Goal: Task Accomplishment & Management: Complete application form

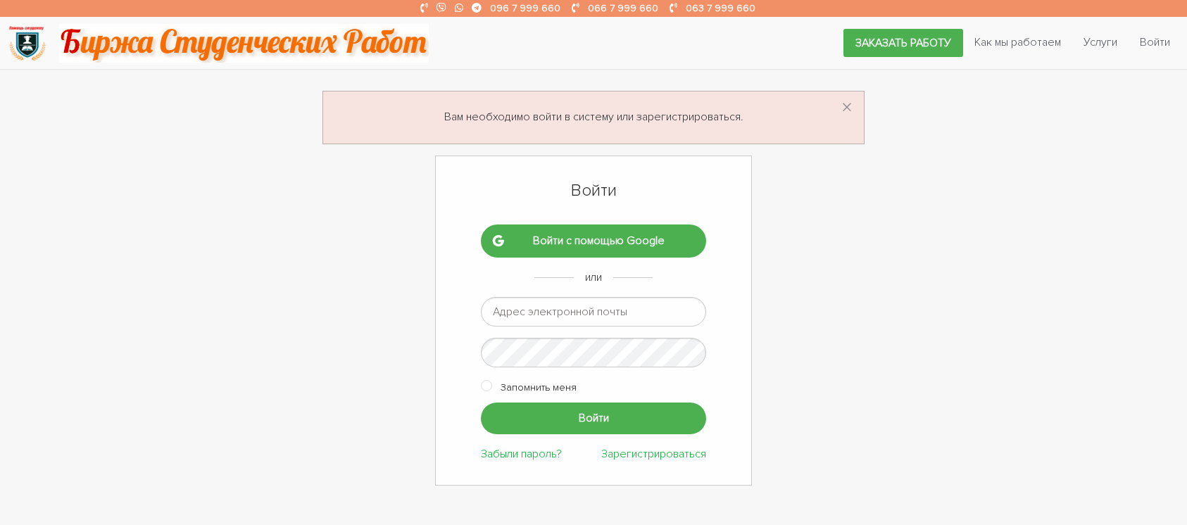
type input "alyonasydorenko@gmail.com"
click at [488, 384] on input "checkbox" at bounding box center [486, 384] width 11 height 11
checkbox input "true"
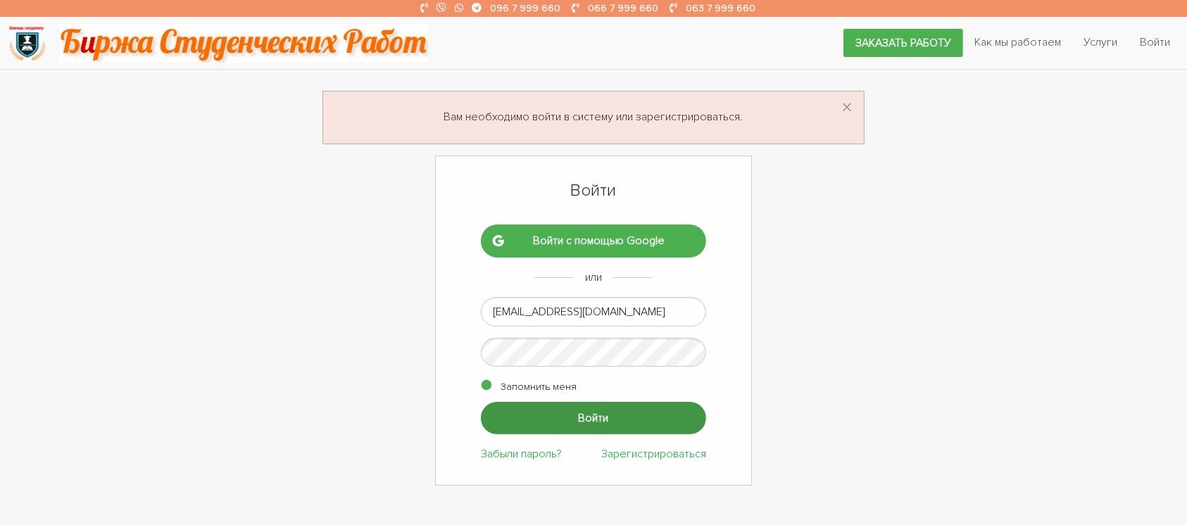
click at [525, 419] on input "Войти" at bounding box center [593, 418] width 225 height 32
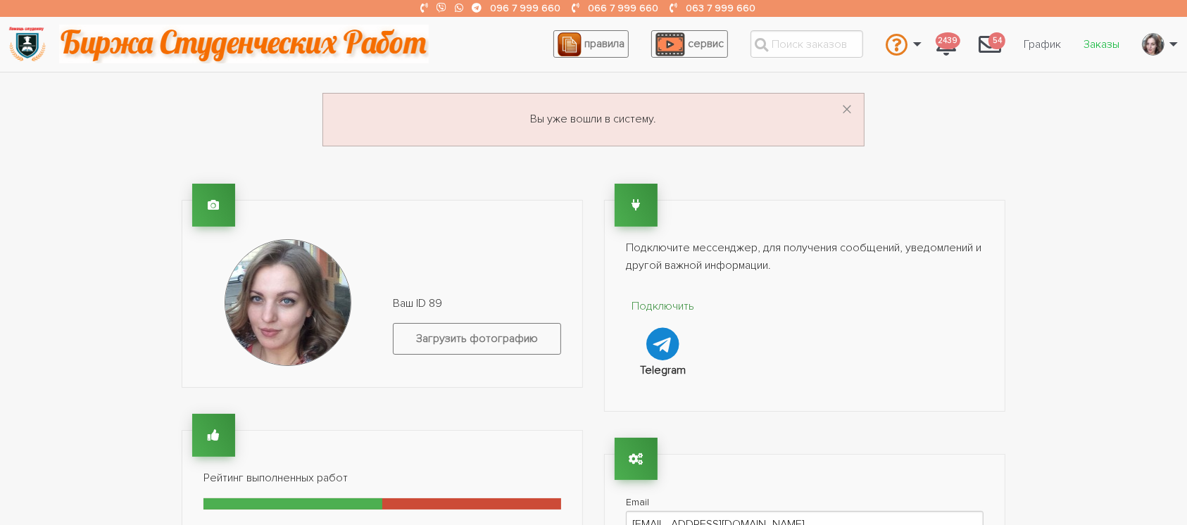
click at [1102, 45] on link "Заказы" at bounding box center [1101, 44] width 58 height 27
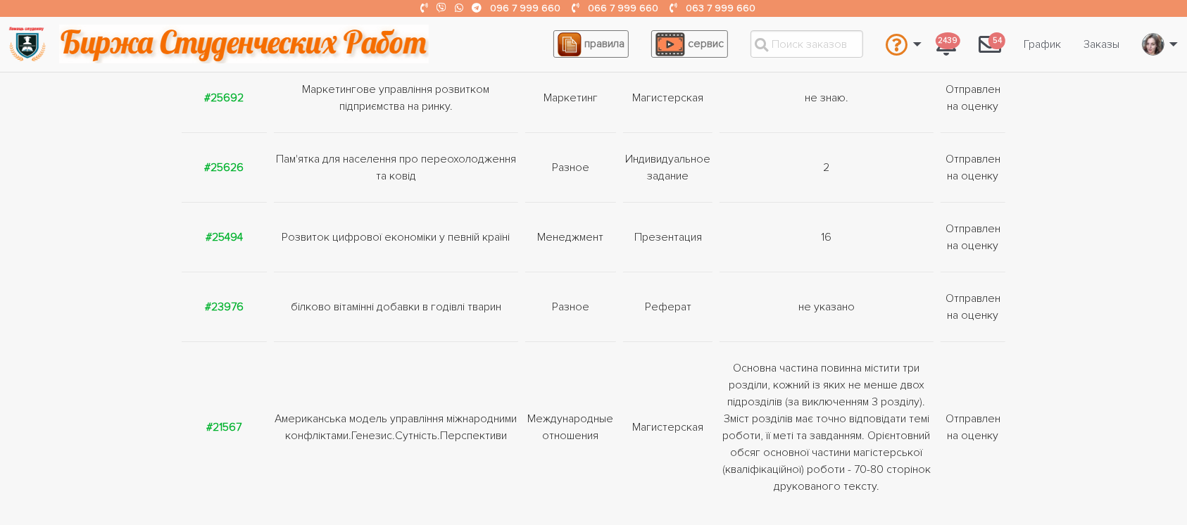
scroll to position [282, 0]
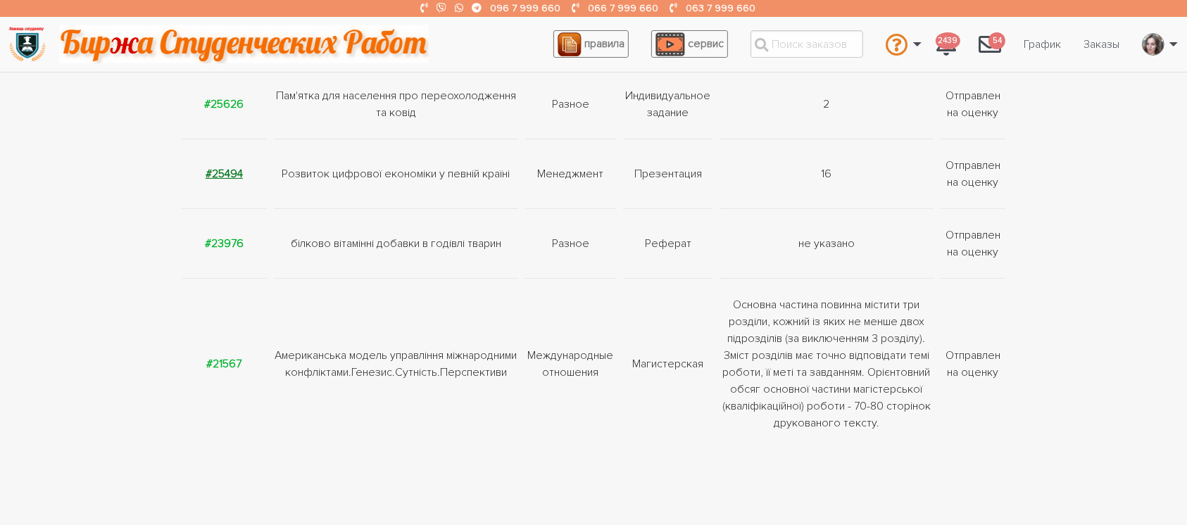
click at [217, 172] on strong "#25494" at bounding box center [224, 174] width 37 height 14
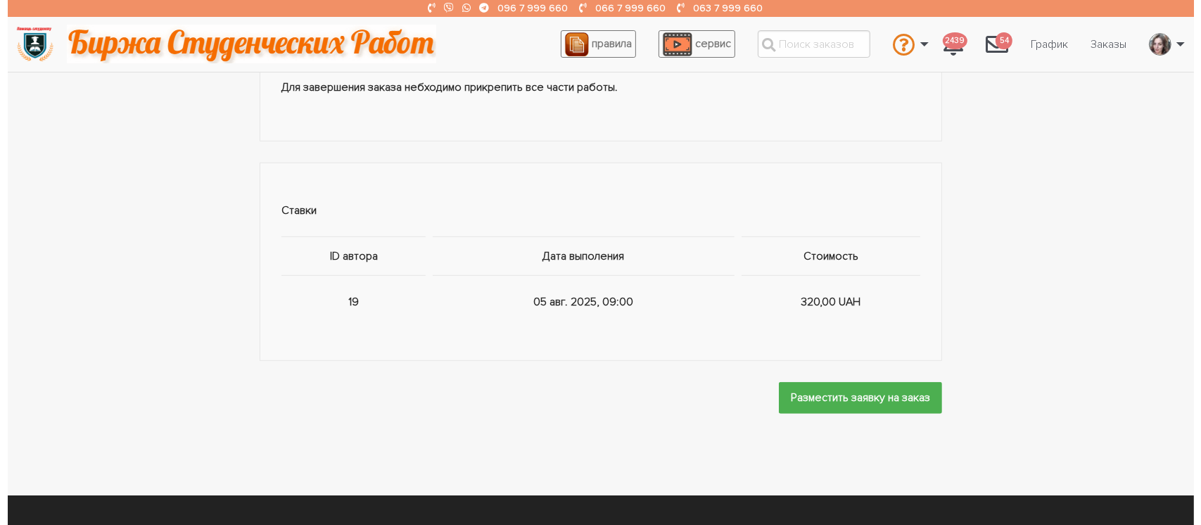
scroll to position [845, 0]
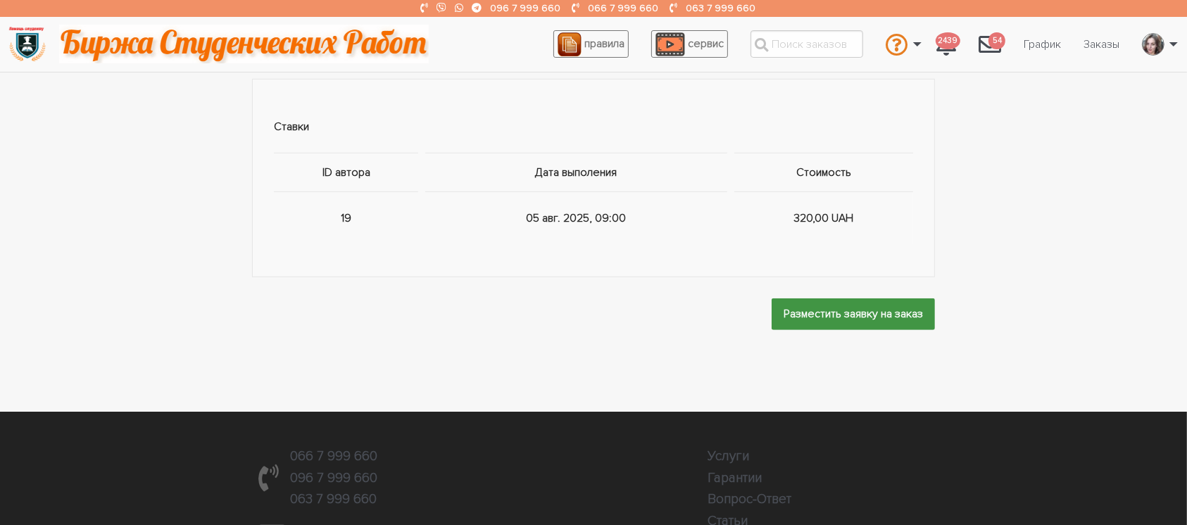
click at [854, 303] on input "Разместить заявку на заказ" at bounding box center [852, 314] width 163 height 32
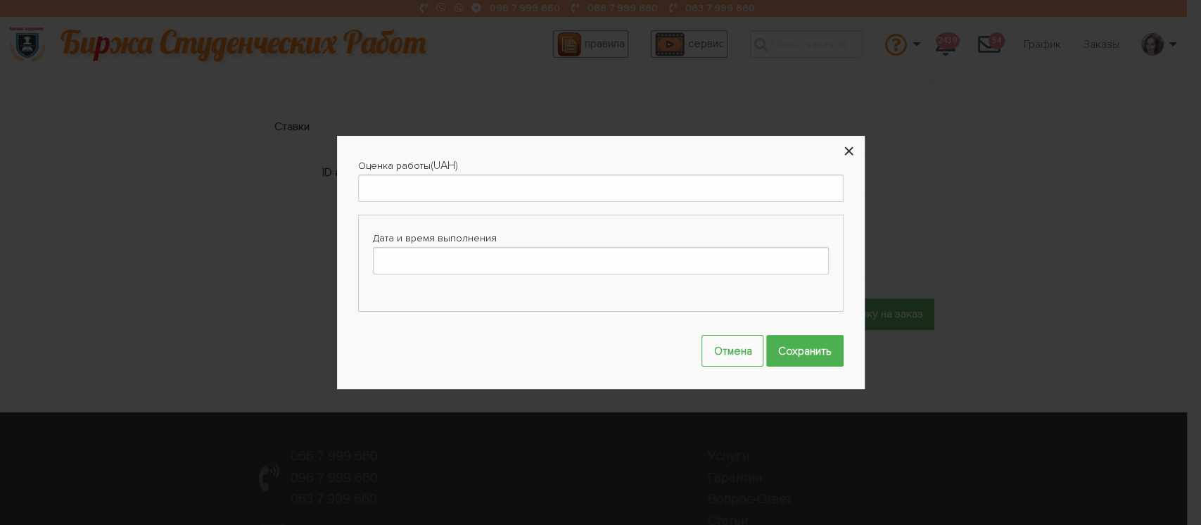
click at [852, 153] on button "×" at bounding box center [849, 151] width 31 height 31
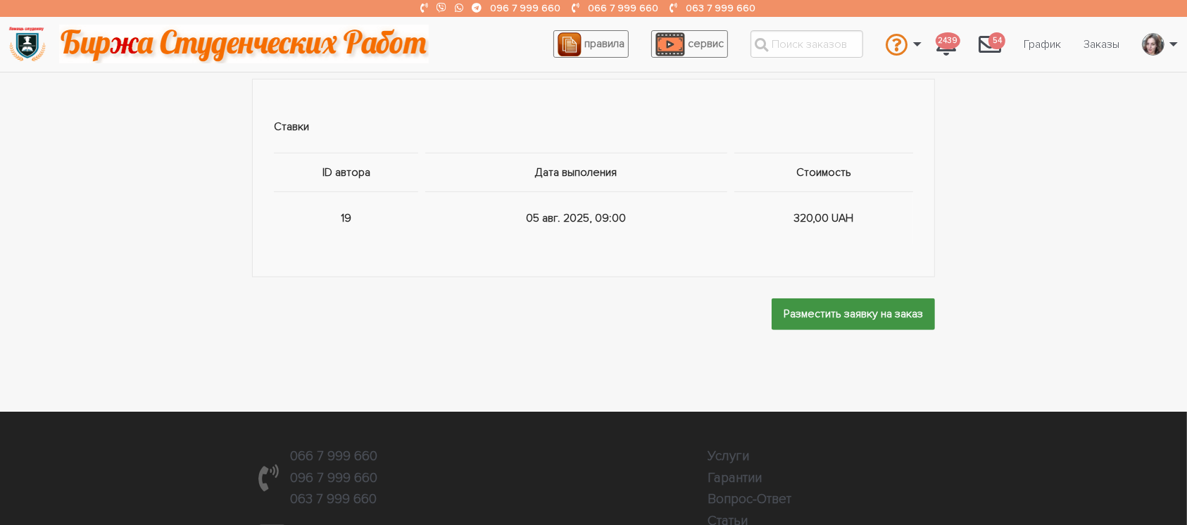
click at [818, 313] on input "Разместить заявку на заказ" at bounding box center [852, 314] width 163 height 32
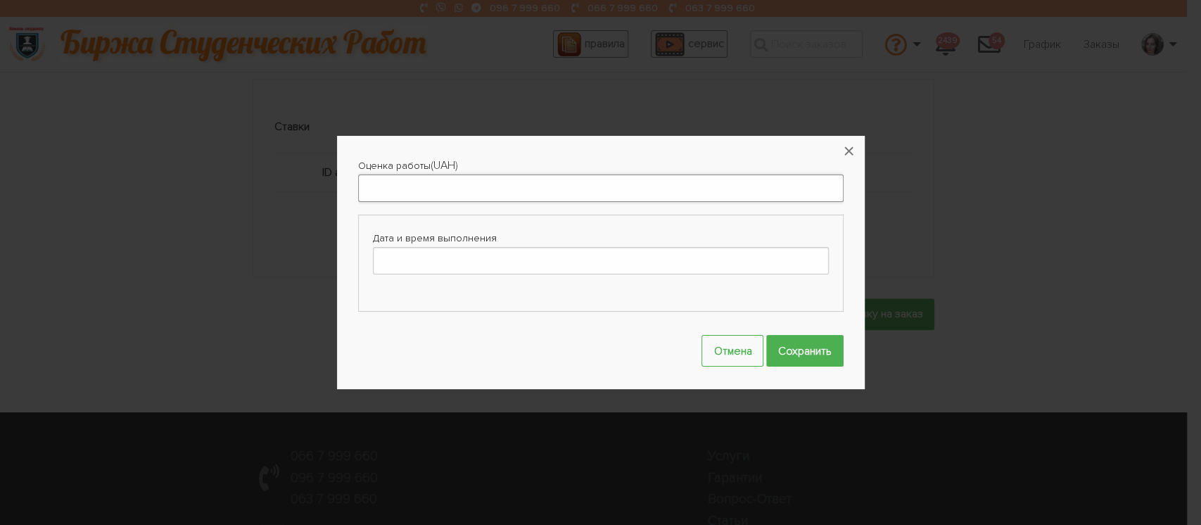
click at [486, 198] on input "Оценка работы" at bounding box center [601, 188] width 486 height 27
type input "310"
click at [476, 258] on input "Дата и время выполнения" at bounding box center [601, 260] width 456 height 27
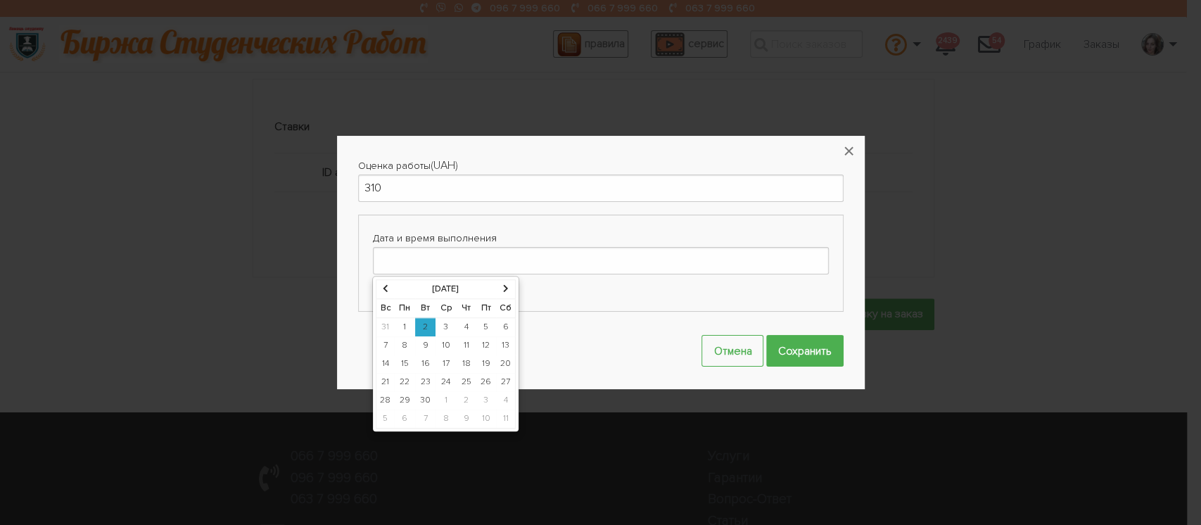
click at [446, 326] on td "3" at bounding box center [446, 326] width 21 height 19
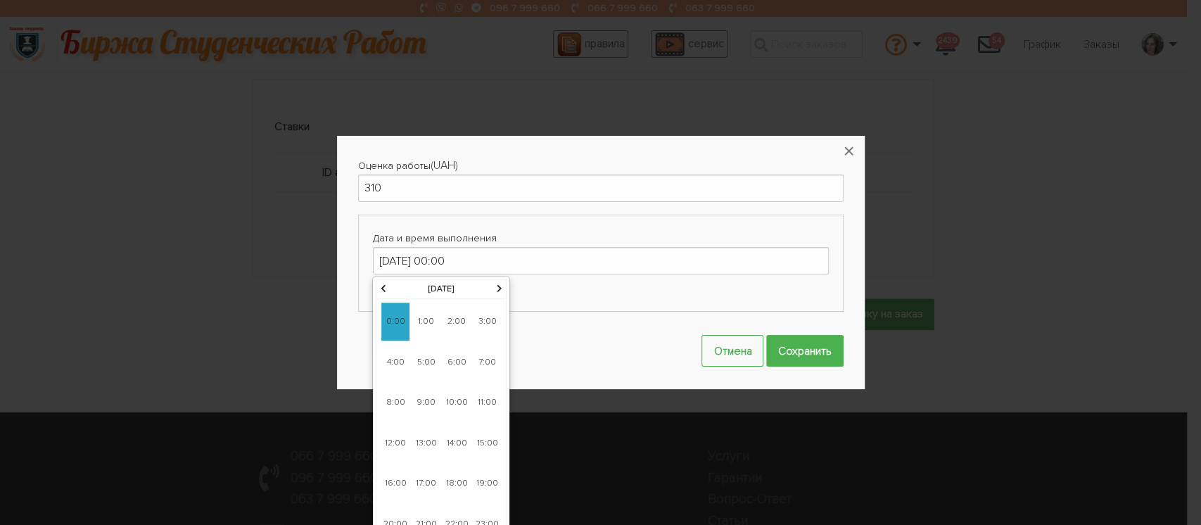
click at [391, 439] on span "12:00" at bounding box center [395, 443] width 28 height 38
type input "03-09-2025 12:00"
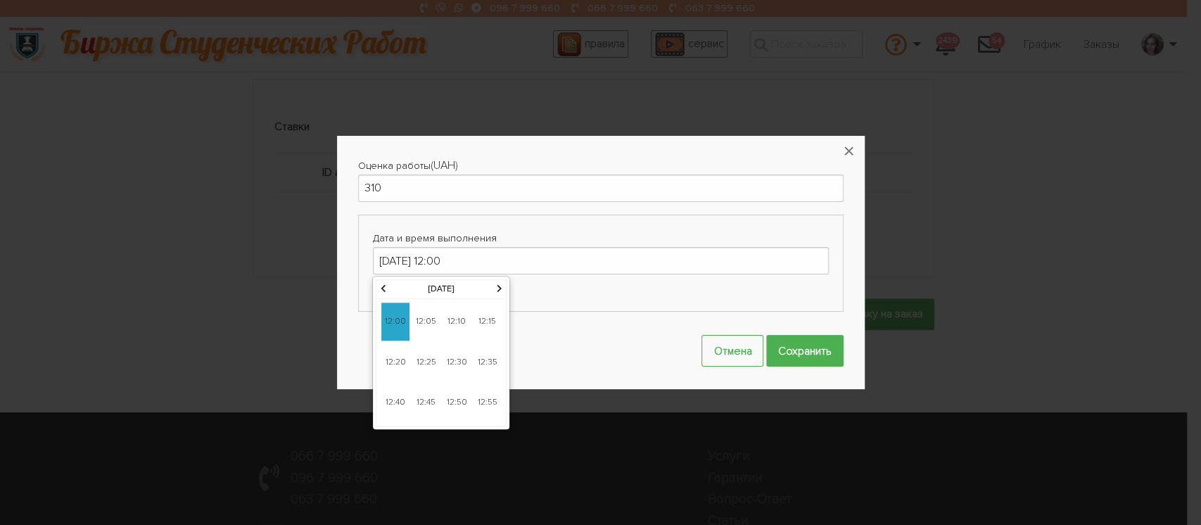
click at [393, 318] on span "12:00" at bounding box center [395, 322] width 28 height 38
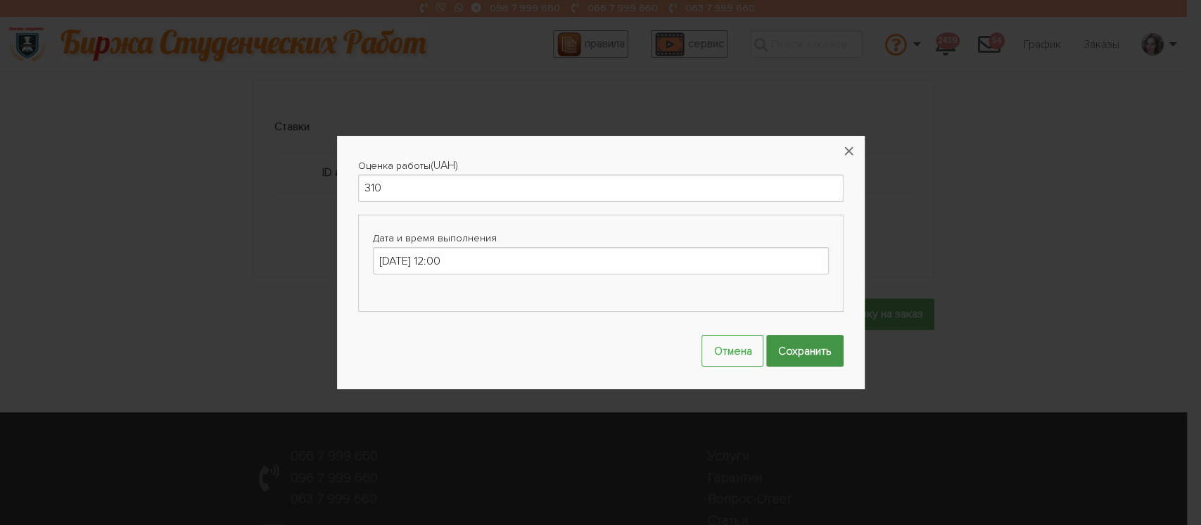
click at [833, 348] on input "Сохранить" at bounding box center [804, 351] width 77 height 32
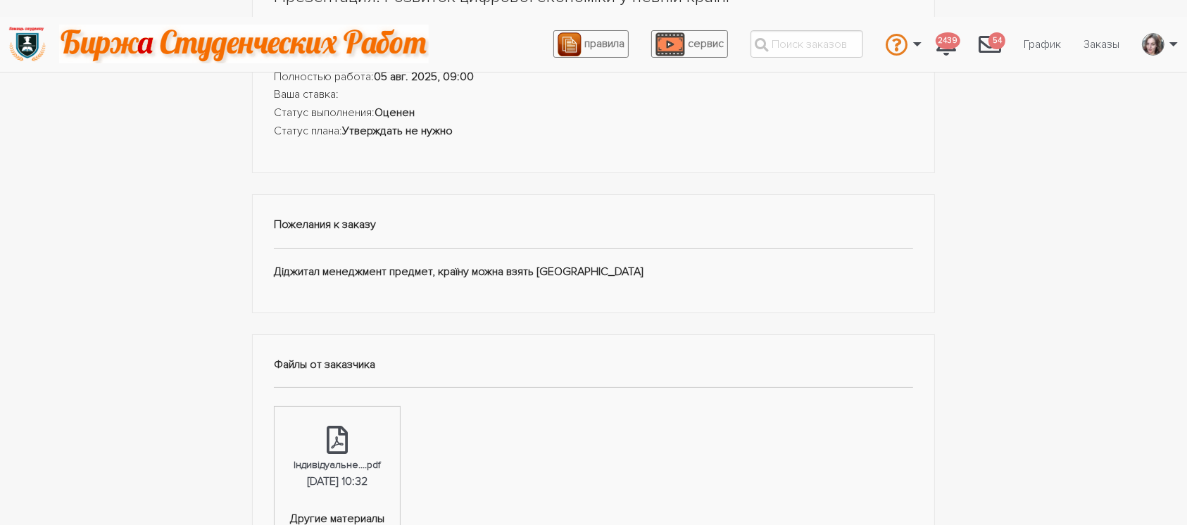
scroll to position [0, 0]
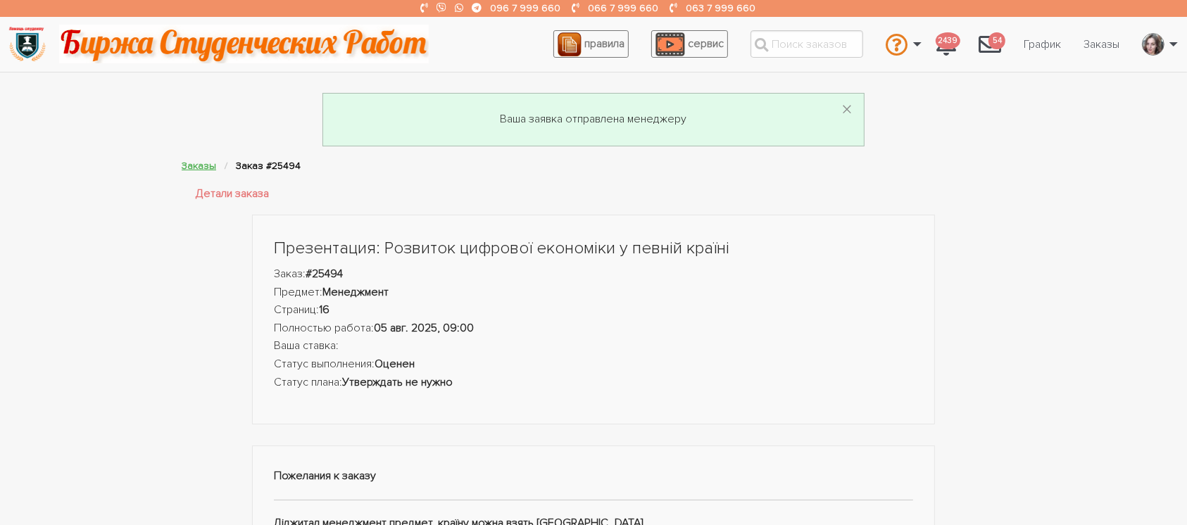
click at [198, 160] on link "Заказы" at bounding box center [199, 166] width 34 height 12
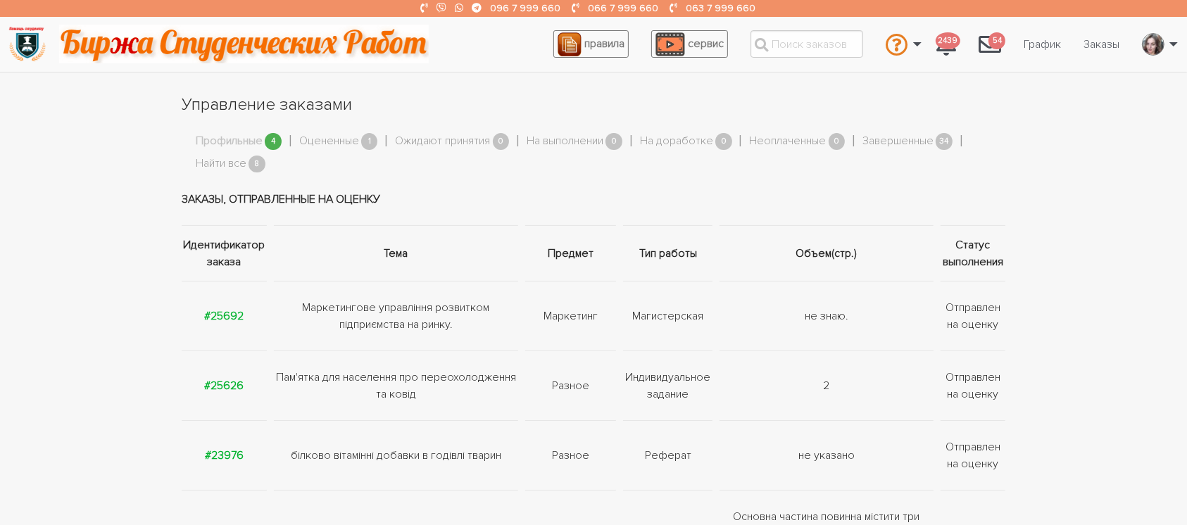
click at [225, 380] on strong "#25626" at bounding box center [223, 386] width 39 height 14
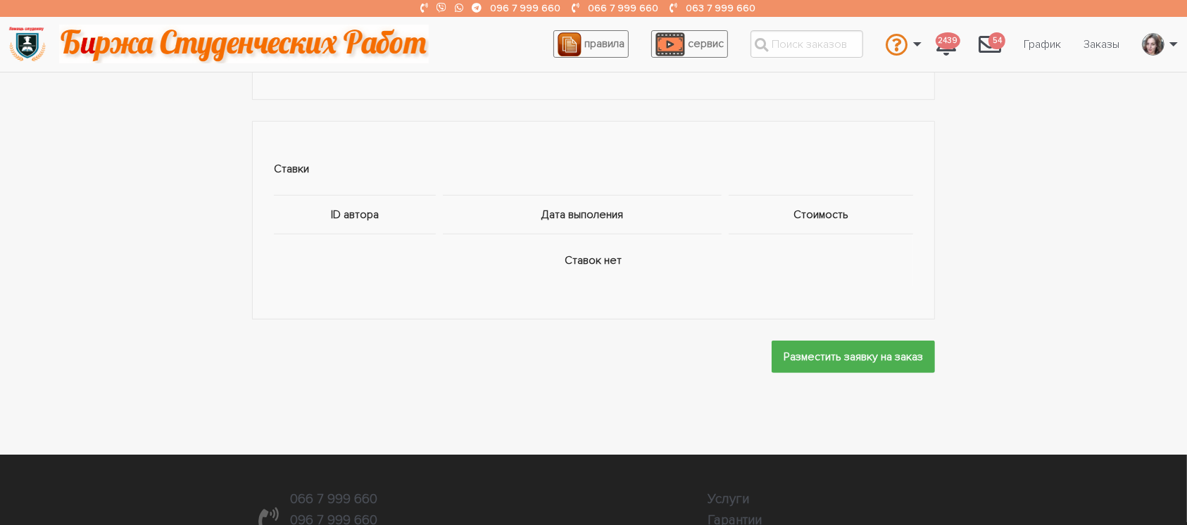
scroll to position [750, 0]
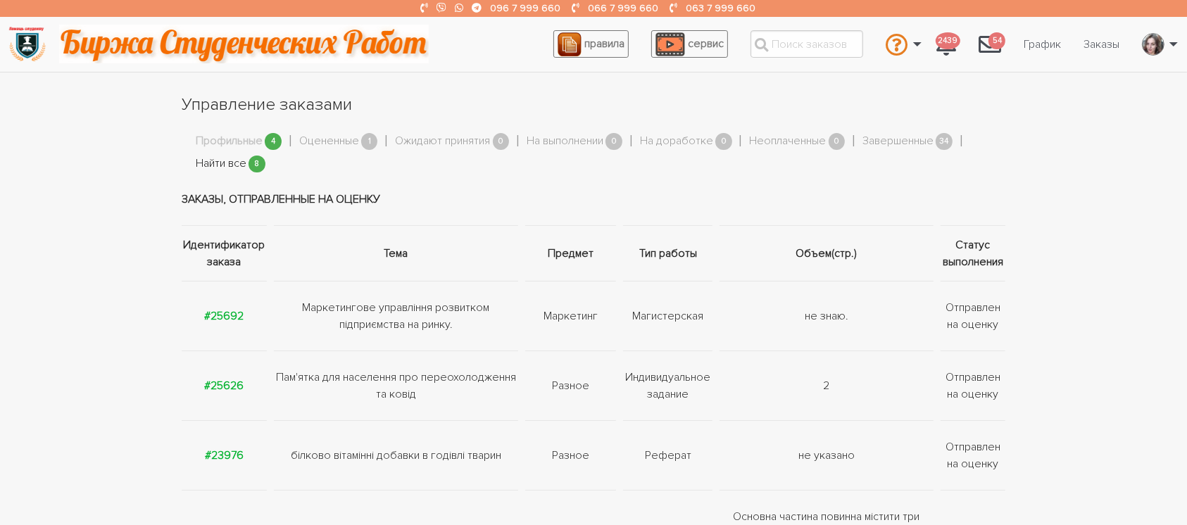
click at [232, 162] on link "Найти все" at bounding box center [221, 164] width 51 height 18
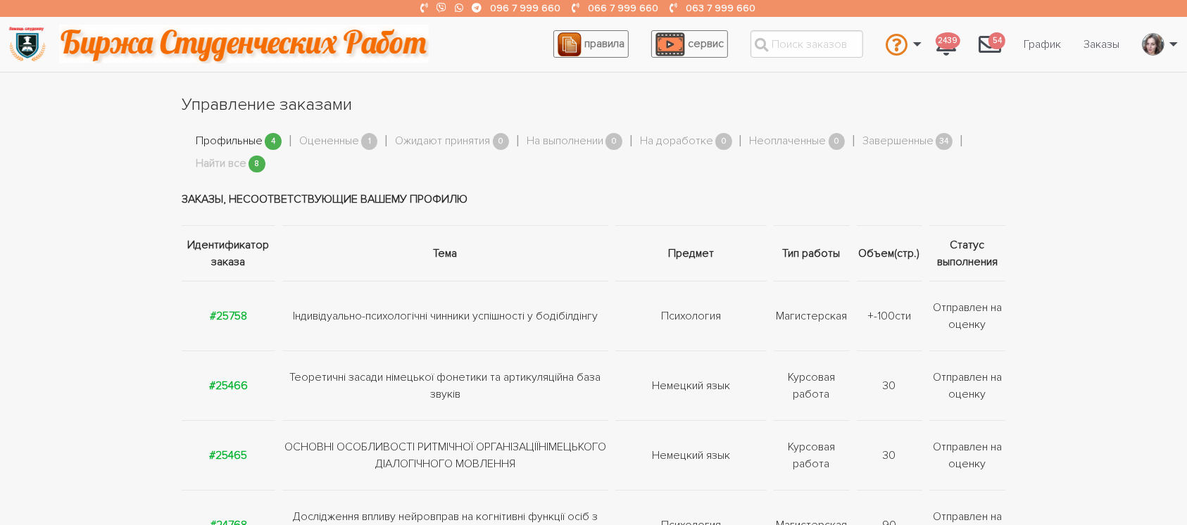
click at [220, 140] on link "Профильные" at bounding box center [229, 141] width 67 height 18
